Goal: Information Seeking & Learning: Learn about a topic

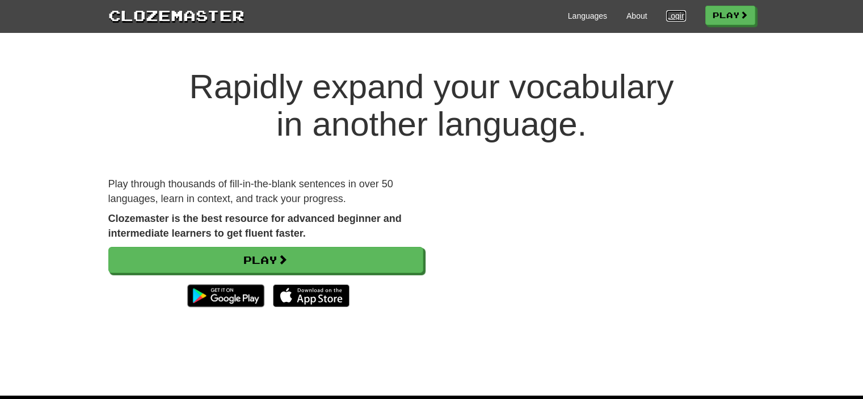
click at [666, 13] on link "Login" at bounding box center [675, 15] width 19 height 11
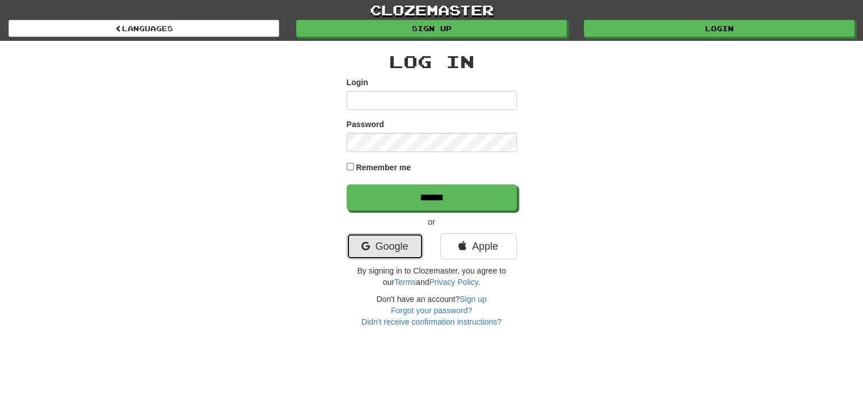
click at [390, 240] on link "Google" at bounding box center [385, 246] width 77 height 26
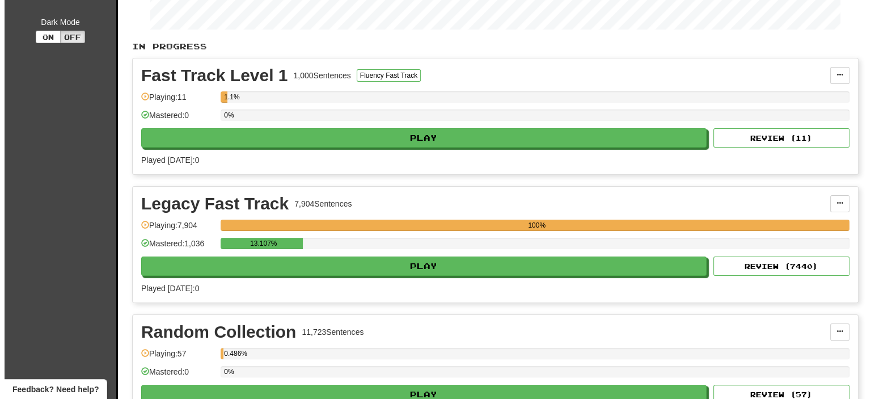
scroll to position [230, 0]
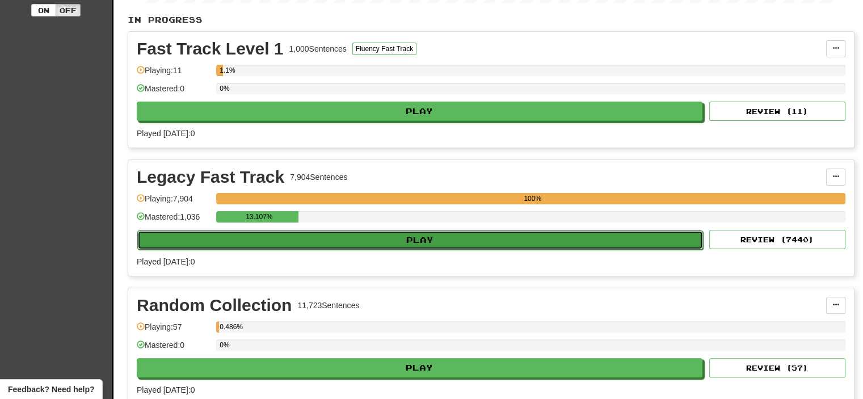
click at [421, 239] on button "Play" at bounding box center [420, 239] width 566 height 19
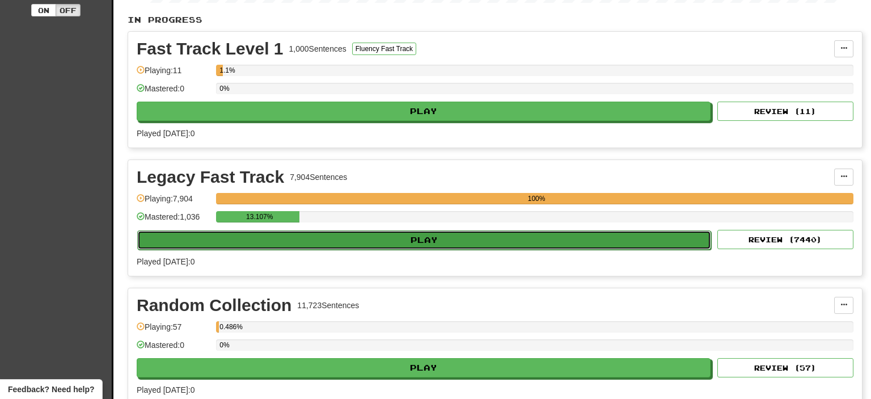
select select "**"
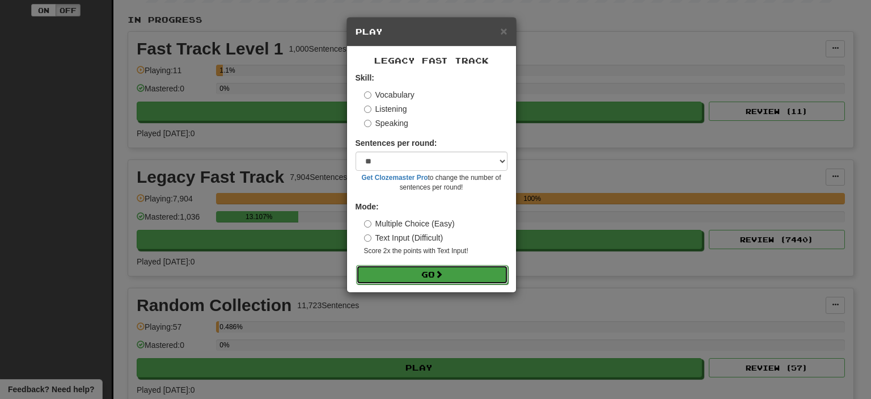
click at [414, 281] on button "Go" at bounding box center [432, 274] width 152 height 19
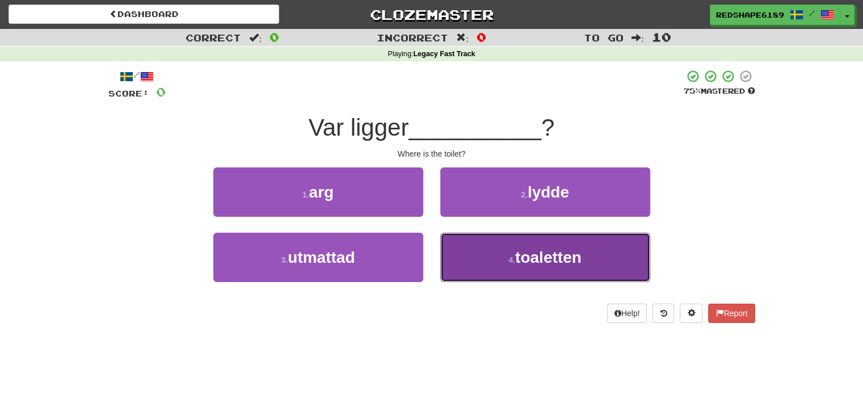
click at [514, 240] on button "4 . toaletten" at bounding box center [545, 257] width 210 height 49
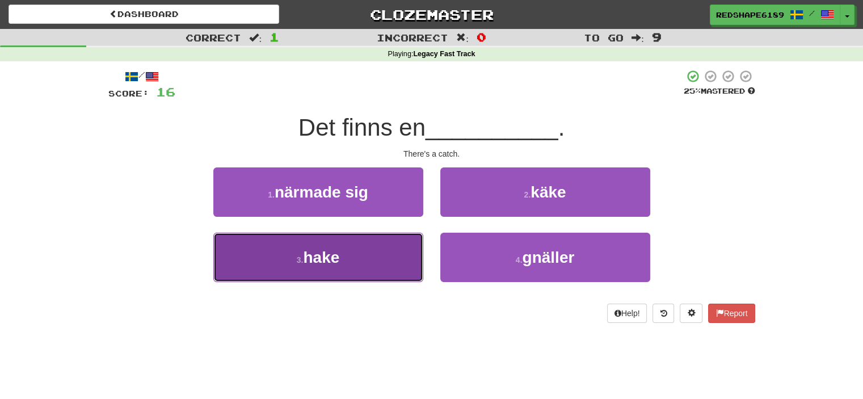
click at [367, 274] on button "3 . hake" at bounding box center [318, 257] width 210 height 49
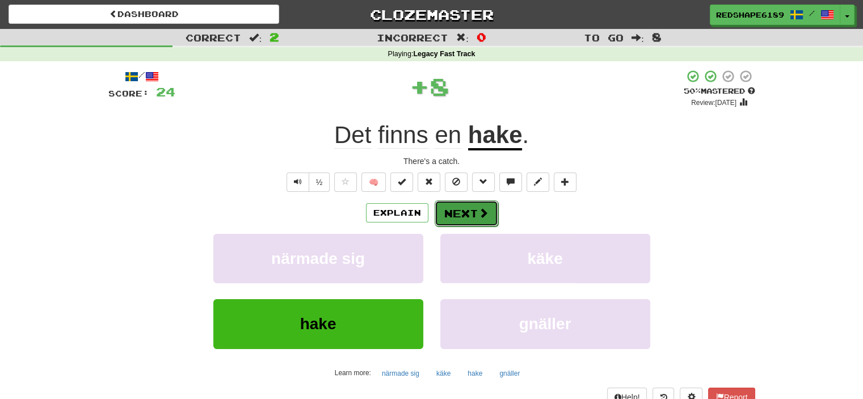
click at [486, 202] on button "Next" at bounding box center [467, 213] width 64 height 26
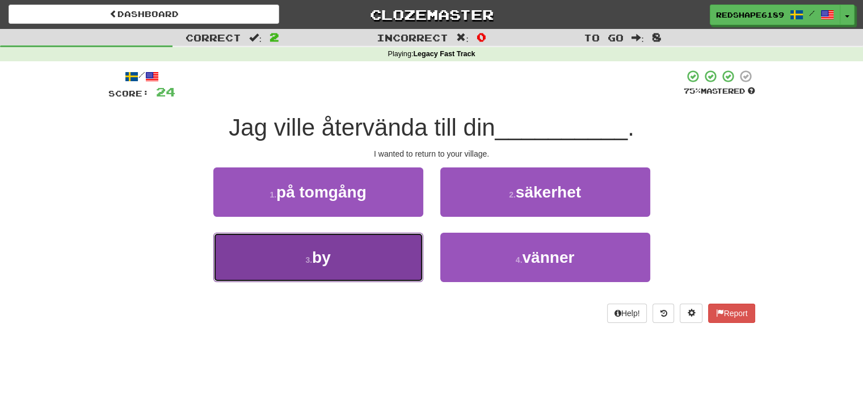
click at [386, 252] on button "3 . by" at bounding box center [318, 257] width 210 height 49
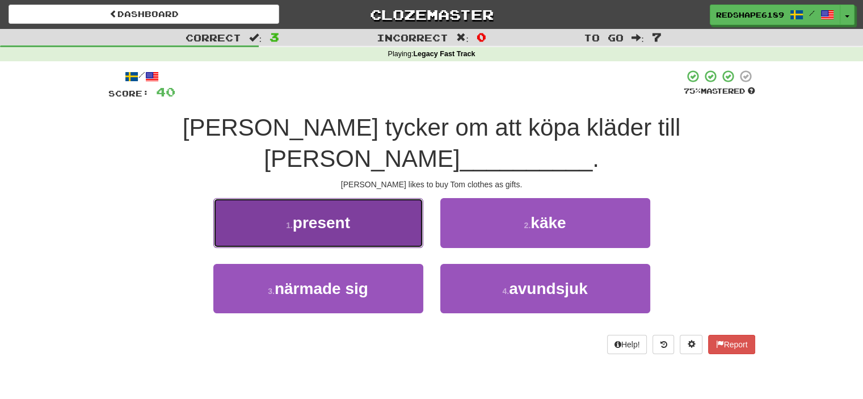
click at [338, 214] on span "present" at bounding box center [321, 223] width 57 height 18
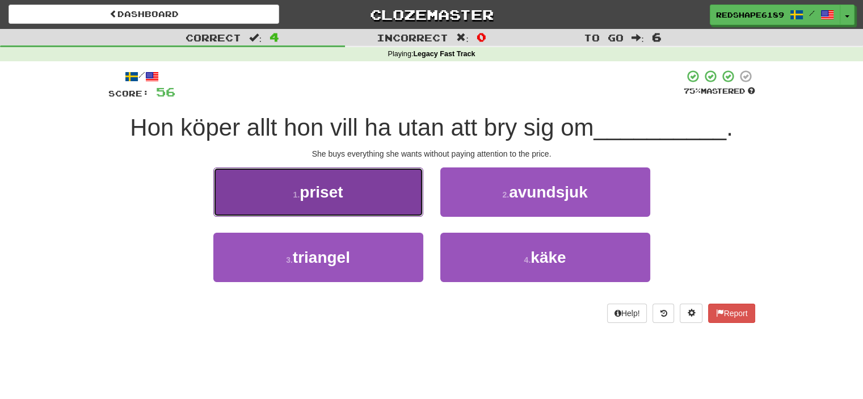
click at [343, 205] on button "1 . priset" at bounding box center [318, 191] width 210 height 49
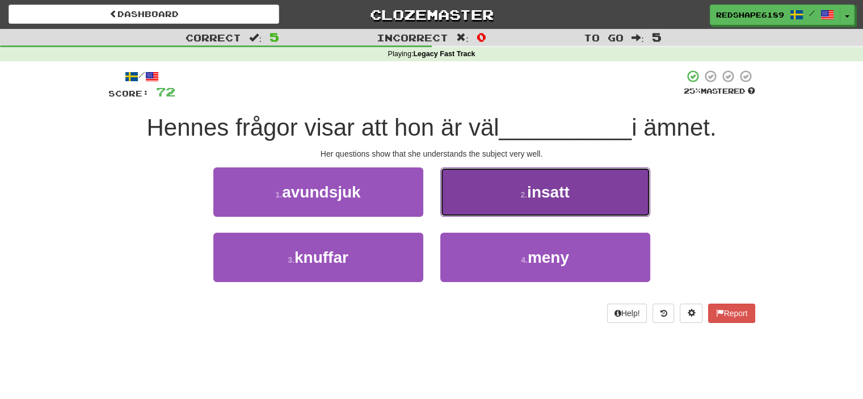
click at [485, 193] on button "2 . insatt" at bounding box center [545, 191] width 210 height 49
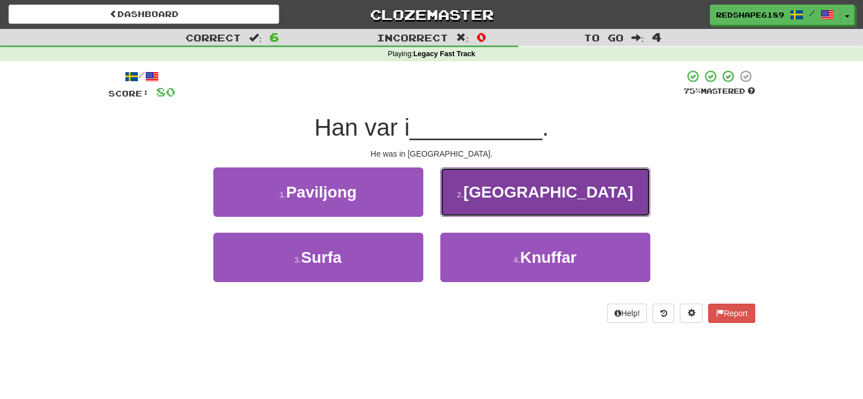
click at [488, 193] on button "2 . Frankrike" at bounding box center [545, 191] width 210 height 49
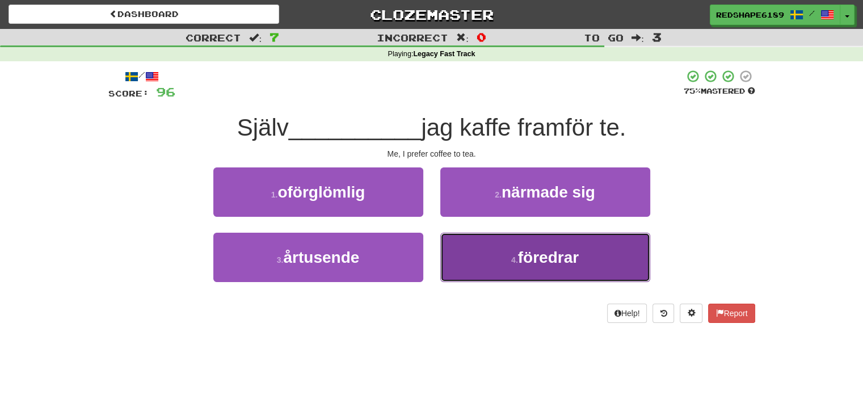
click at [493, 258] on button "4 . föredrar" at bounding box center [545, 257] width 210 height 49
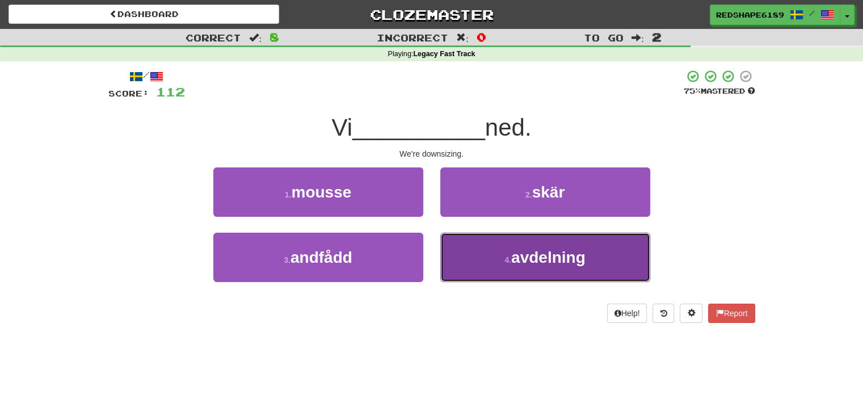
click at [492, 258] on button "4 . avdelning" at bounding box center [545, 257] width 210 height 49
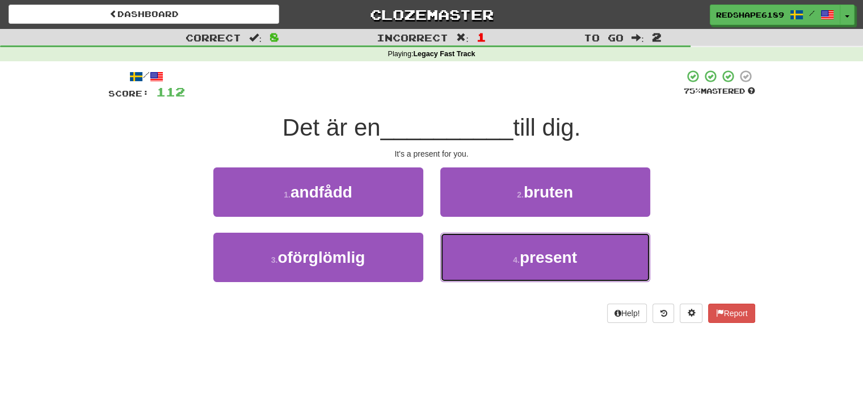
click at [492, 258] on button "4 . present" at bounding box center [545, 257] width 210 height 49
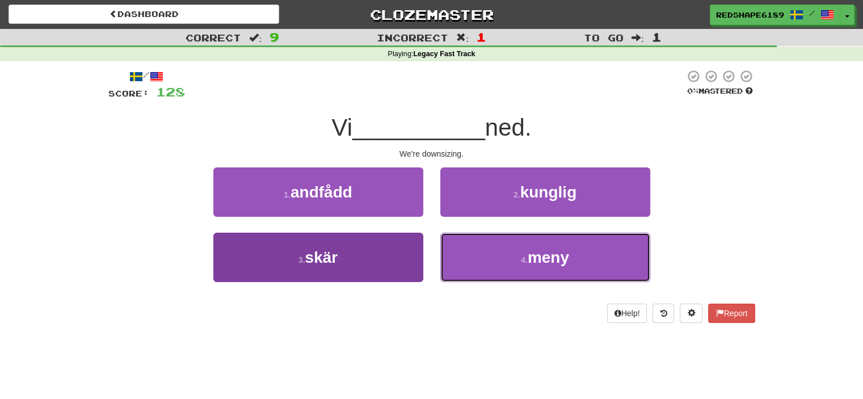
drag, startPoint x: 492, startPoint y: 264, endPoint x: 395, endPoint y: 240, distance: 100.4
click at [395, 240] on div "3 . skär 4 . meny" at bounding box center [431, 265] width 681 height 65
click at [395, 240] on button "3 . skär" at bounding box center [318, 257] width 210 height 49
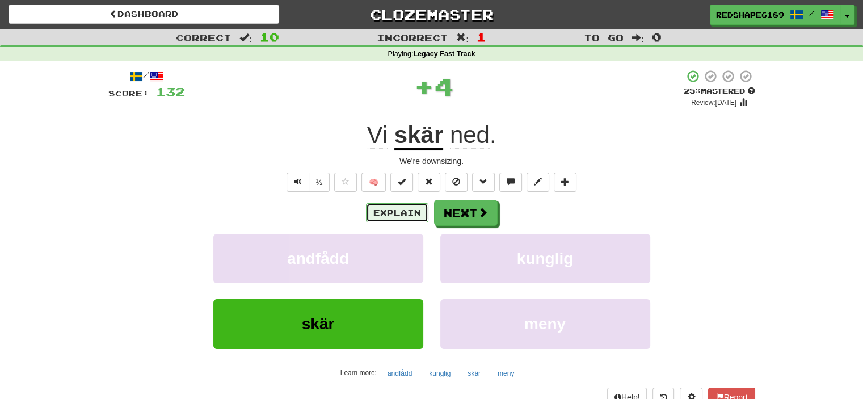
click at [394, 206] on button "Explain" at bounding box center [397, 212] width 62 height 19
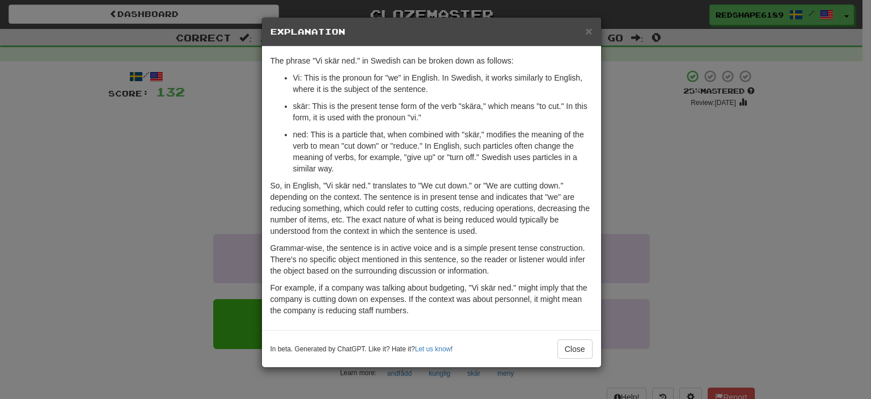
click at [676, 202] on div "× Explanation The phrase "Vi skär ned." in Swedish can be broken down as follow…" at bounding box center [435, 199] width 871 height 399
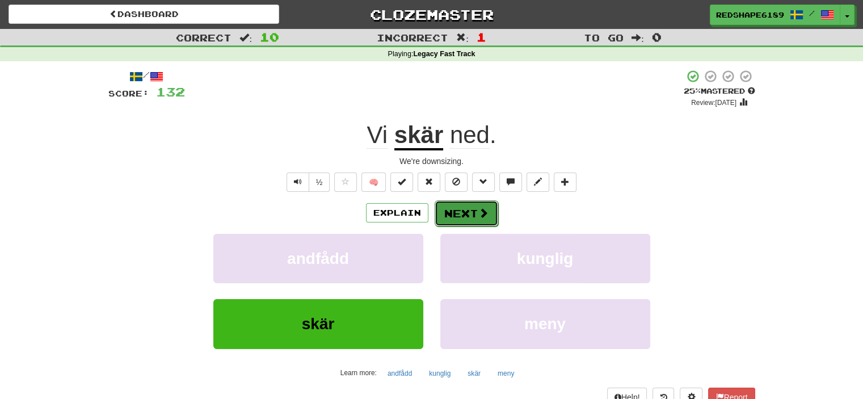
click at [446, 200] on button "Next" at bounding box center [467, 213] width 64 height 26
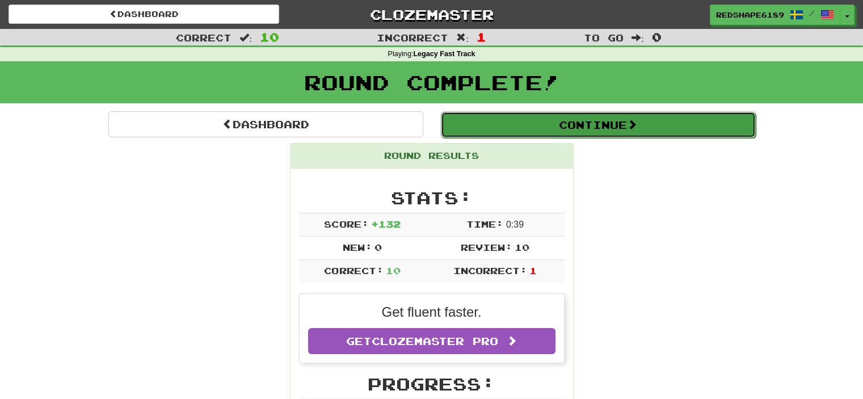
click at [555, 115] on button "Continue" at bounding box center [598, 125] width 315 height 26
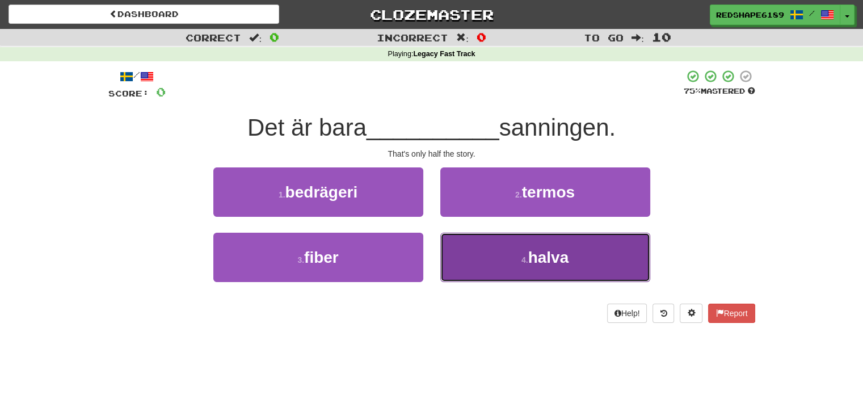
click at [540, 237] on button "4 . halva" at bounding box center [545, 257] width 210 height 49
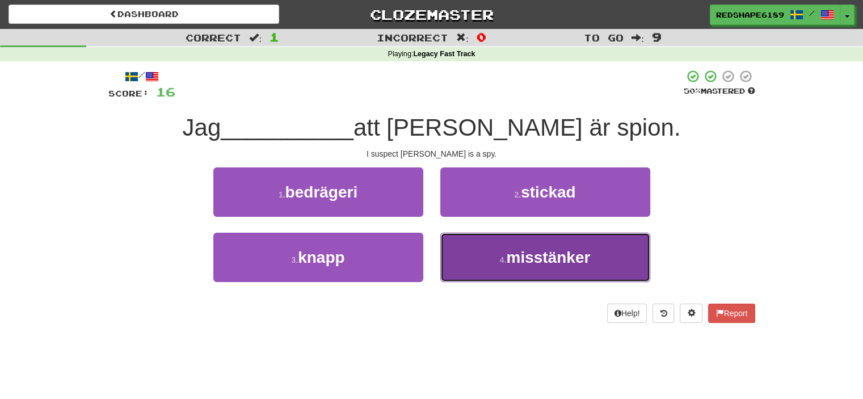
click at [513, 267] on button "4 . misstänker" at bounding box center [545, 257] width 210 height 49
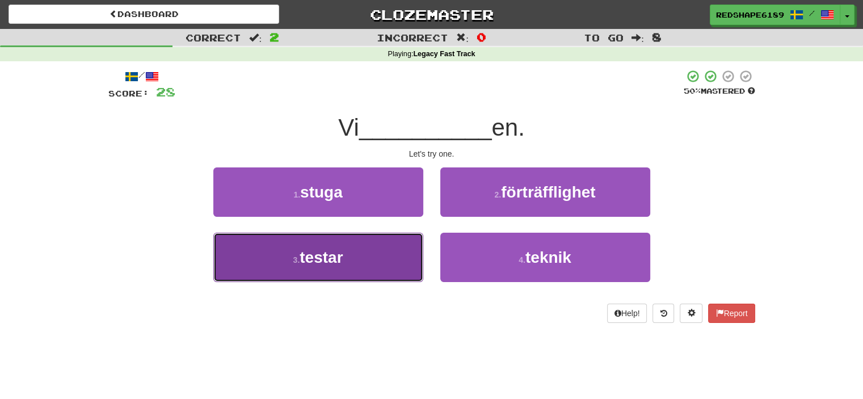
click at [306, 280] on button "3 . testar" at bounding box center [318, 257] width 210 height 49
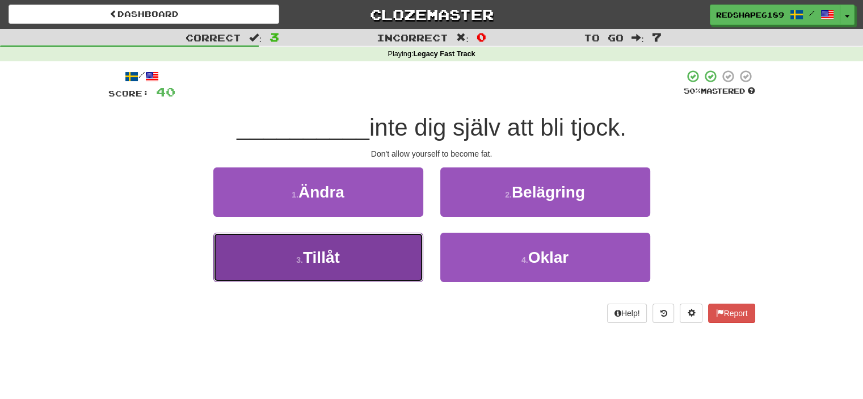
click at [388, 241] on button "3 . Tillåt" at bounding box center [318, 257] width 210 height 49
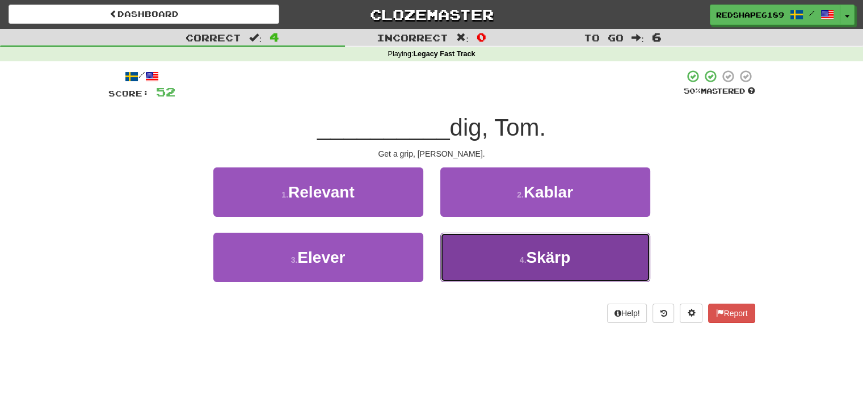
click at [501, 260] on button "4 . Skärp" at bounding box center [545, 257] width 210 height 49
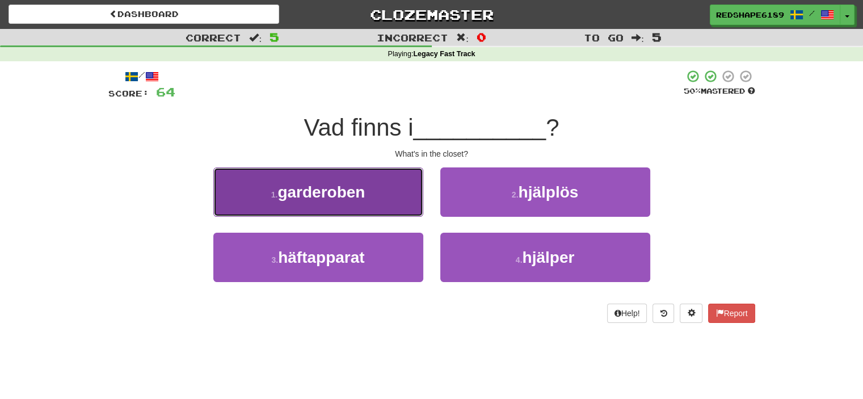
click at [362, 195] on span "garderoben" at bounding box center [320, 192] width 87 height 18
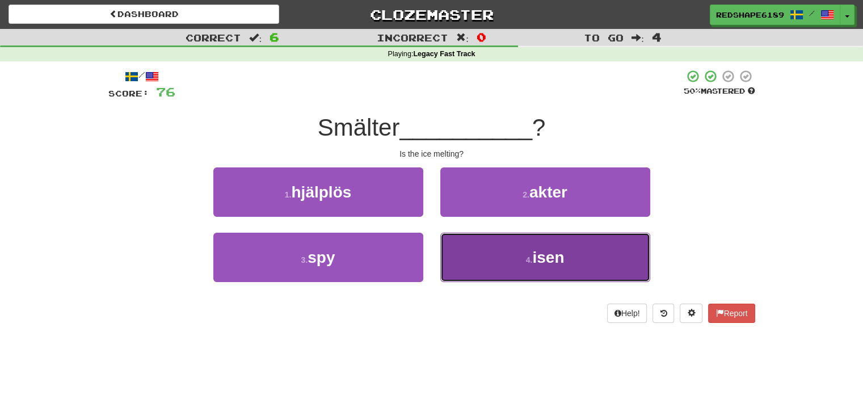
click at [475, 267] on button "4 . isen" at bounding box center [545, 257] width 210 height 49
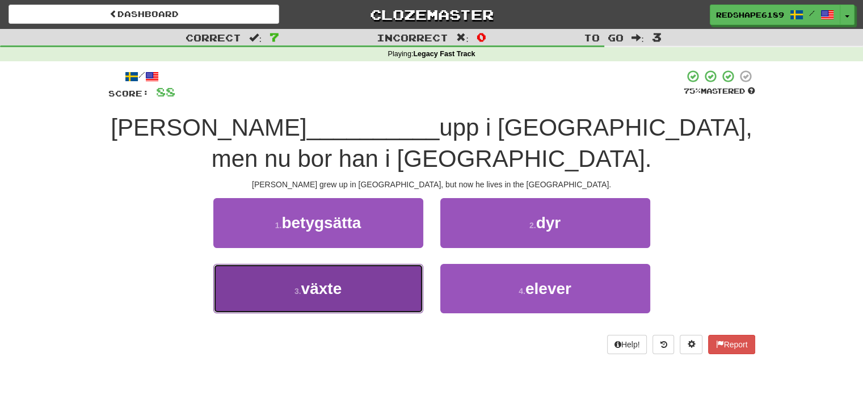
click at [395, 264] on button "3 . växte" at bounding box center [318, 288] width 210 height 49
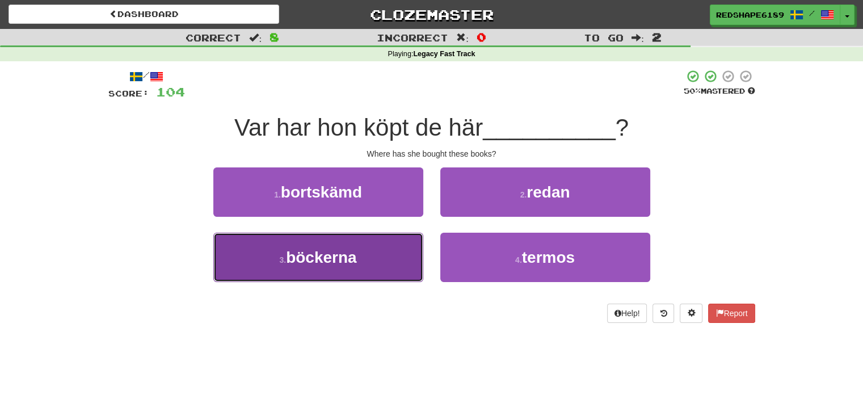
click at [357, 255] on button "3 . böckerna" at bounding box center [318, 257] width 210 height 49
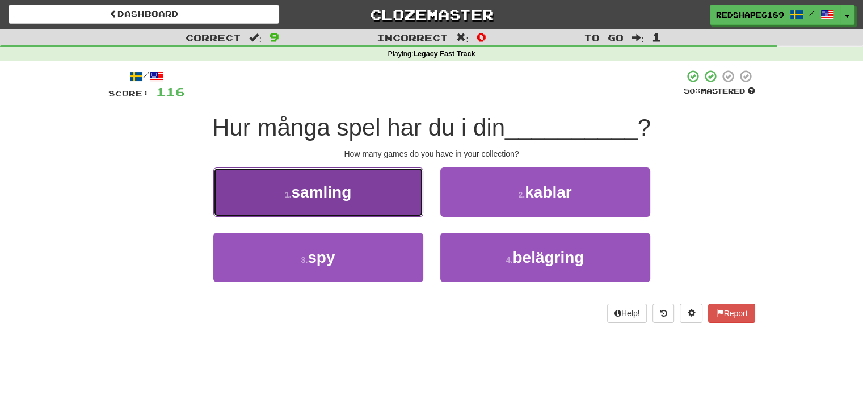
click at [366, 214] on button "1 . samling" at bounding box center [318, 191] width 210 height 49
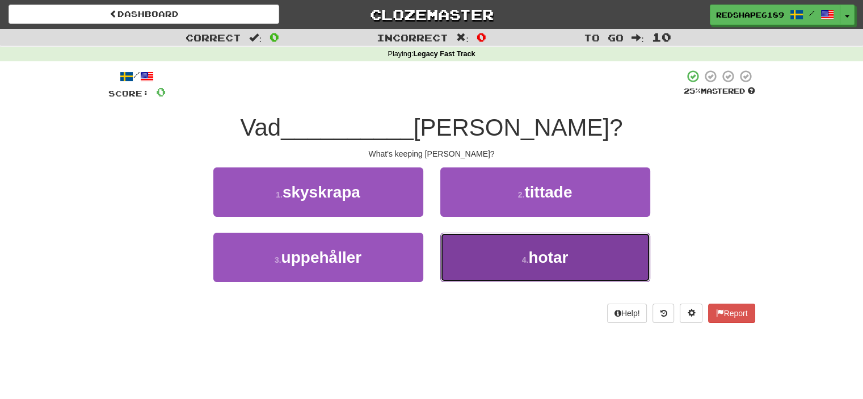
click at [504, 243] on button "4 . hotar" at bounding box center [545, 257] width 210 height 49
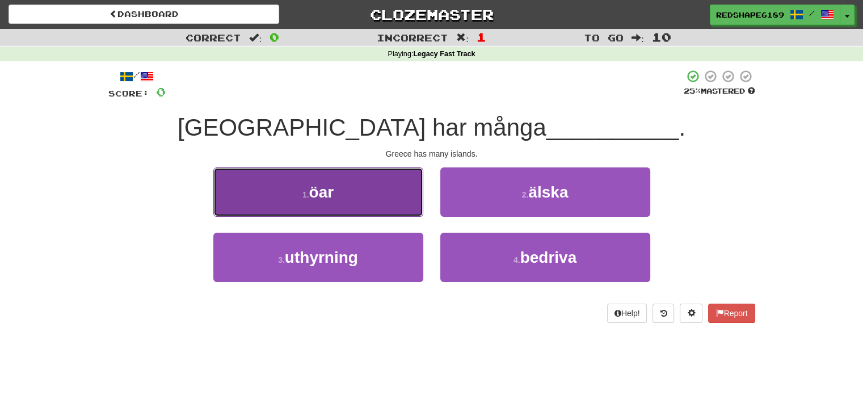
click at [382, 206] on button "1 . öar" at bounding box center [318, 191] width 210 height 49
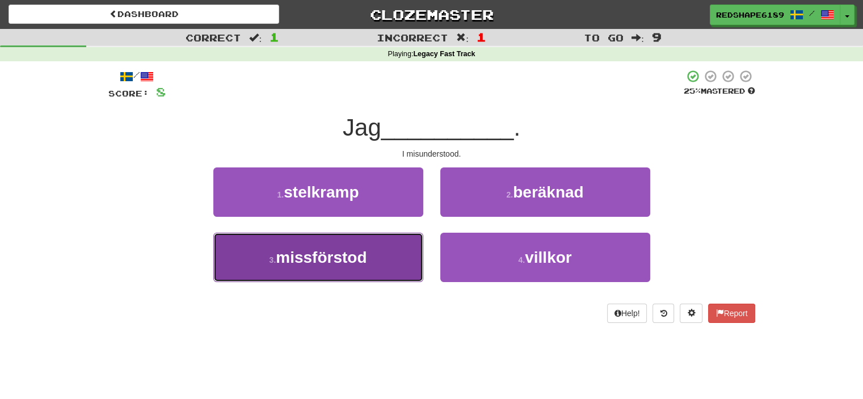
click at [394, 258] on button "3 . missförstod" at bounding box center [318, 257] width 210 height 49
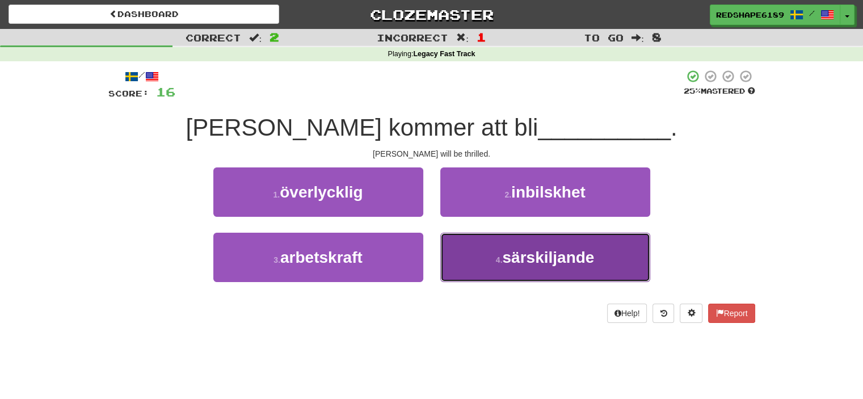
click at [484, 254] on button "4 . särskiljande" at bounding box center [545, 257] width 210 height 49
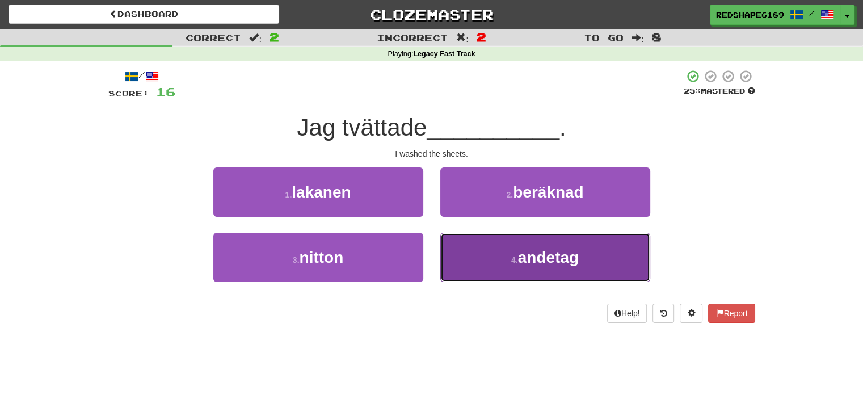
click at [473, 260] on button "4 . andetag" at bounding box center [545, 257] width 210 height 49
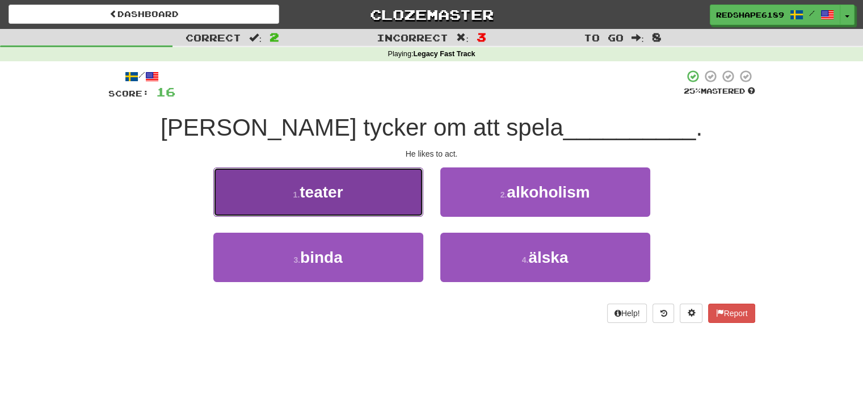
click at [399, 213] on button "1 . teater" at bounding box center [318, 191] width 210 height 49
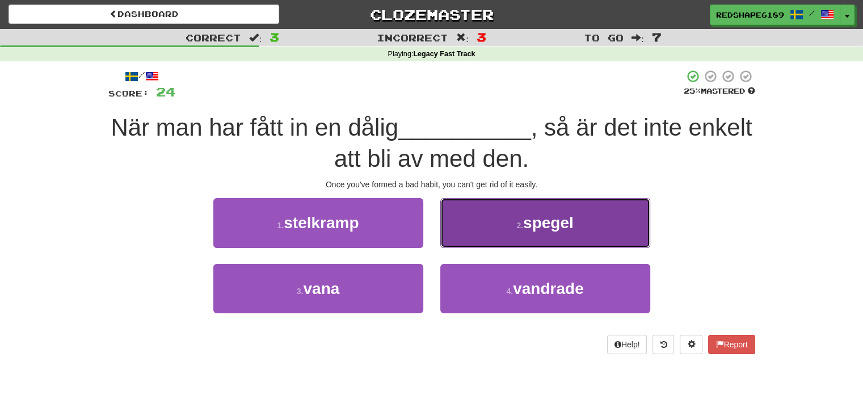
click at [520, 230] on button "2 . spegel" at bounding box center [545, 222] width 210 height 49
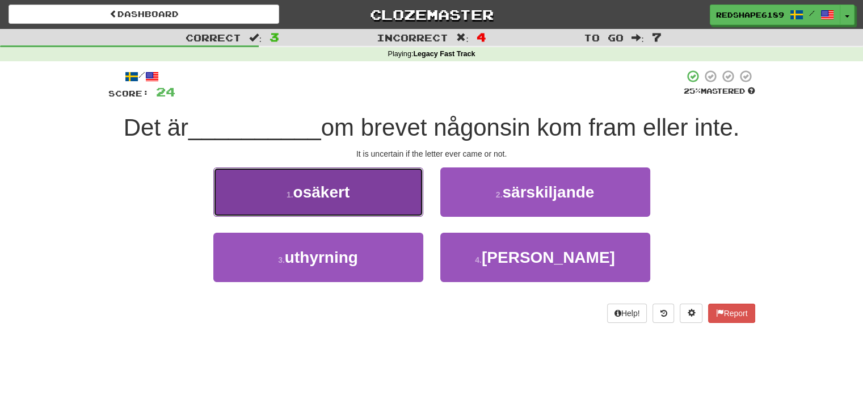
click at [372, 213] on button "1 . osäkert" at bounding box center [318, 191] width 210 height 49
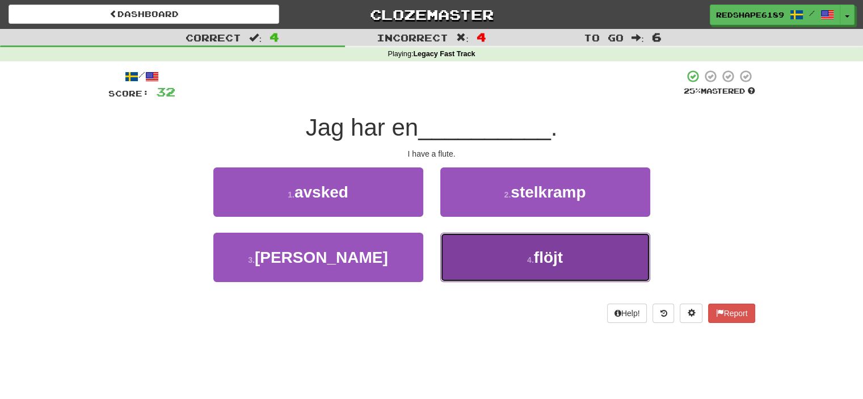
click at [504, 277] on button "4 . flöjt" at bounding box center [545, 257] width 210 height 49
